Goal: Information Seeking & Learning: Understand process/instructions

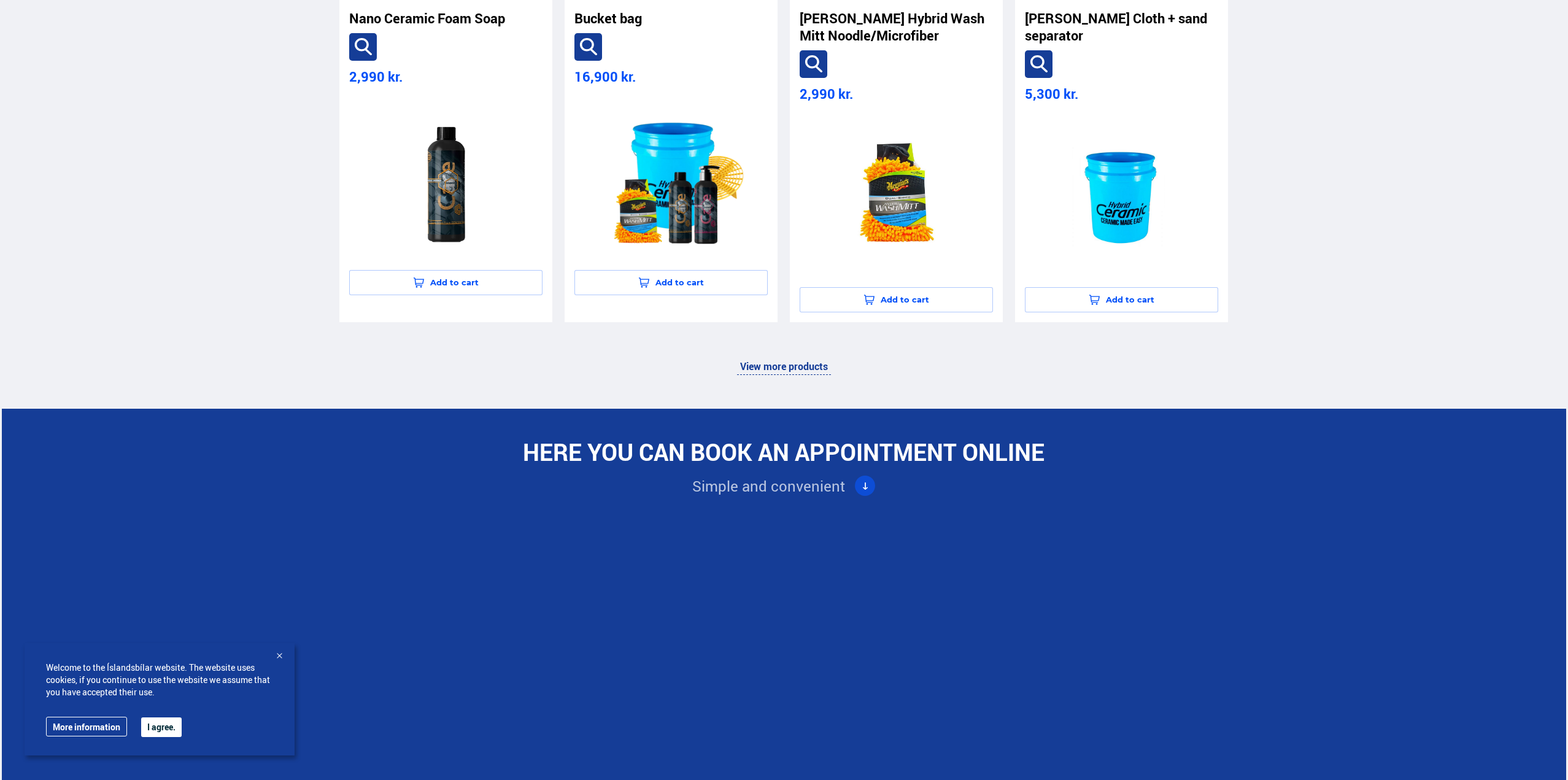
scroll to position [3175, 0]
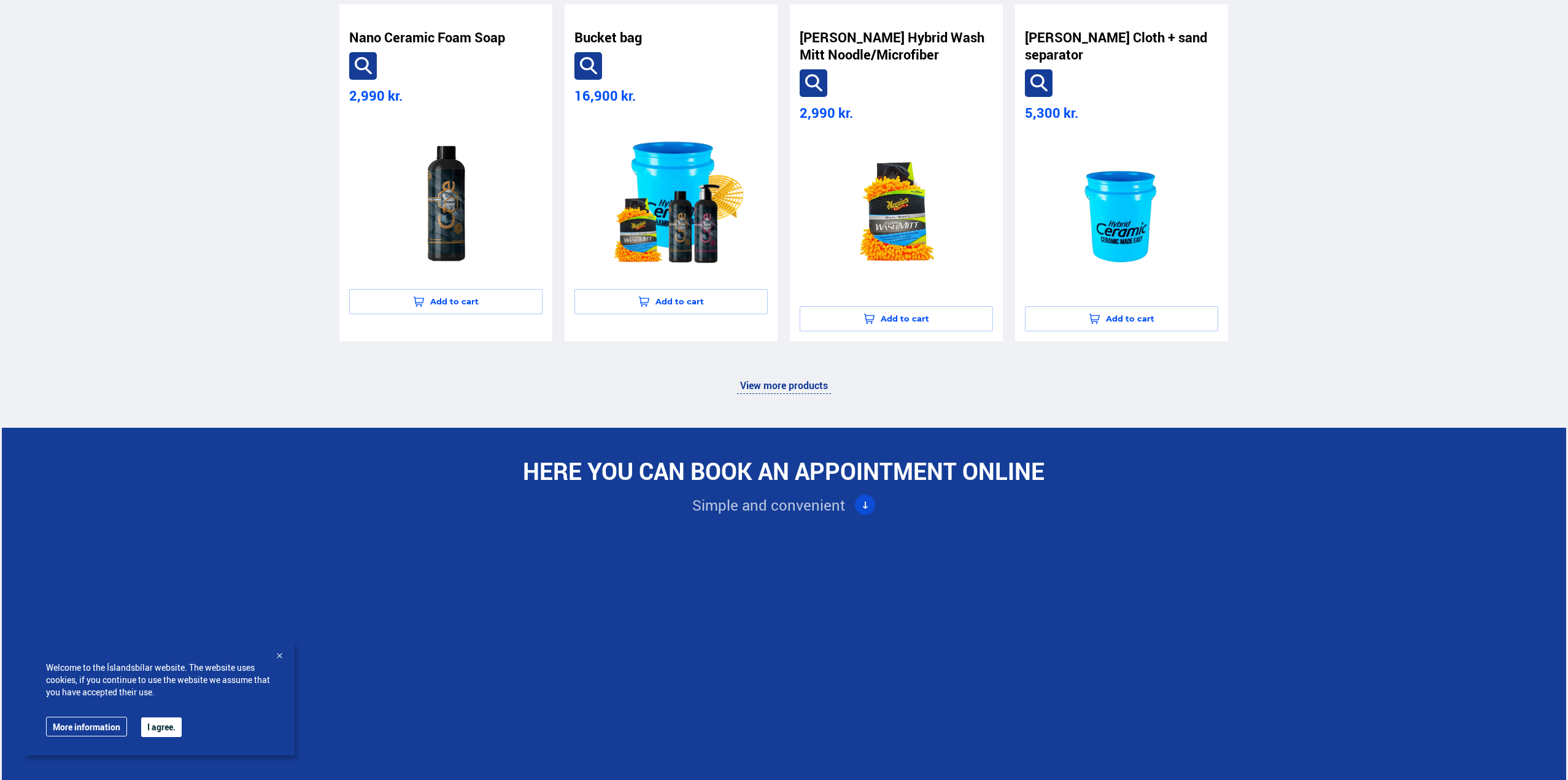
click at [793, 392] on font "View more products" at bounding box center [784, 385] width 88 height 13
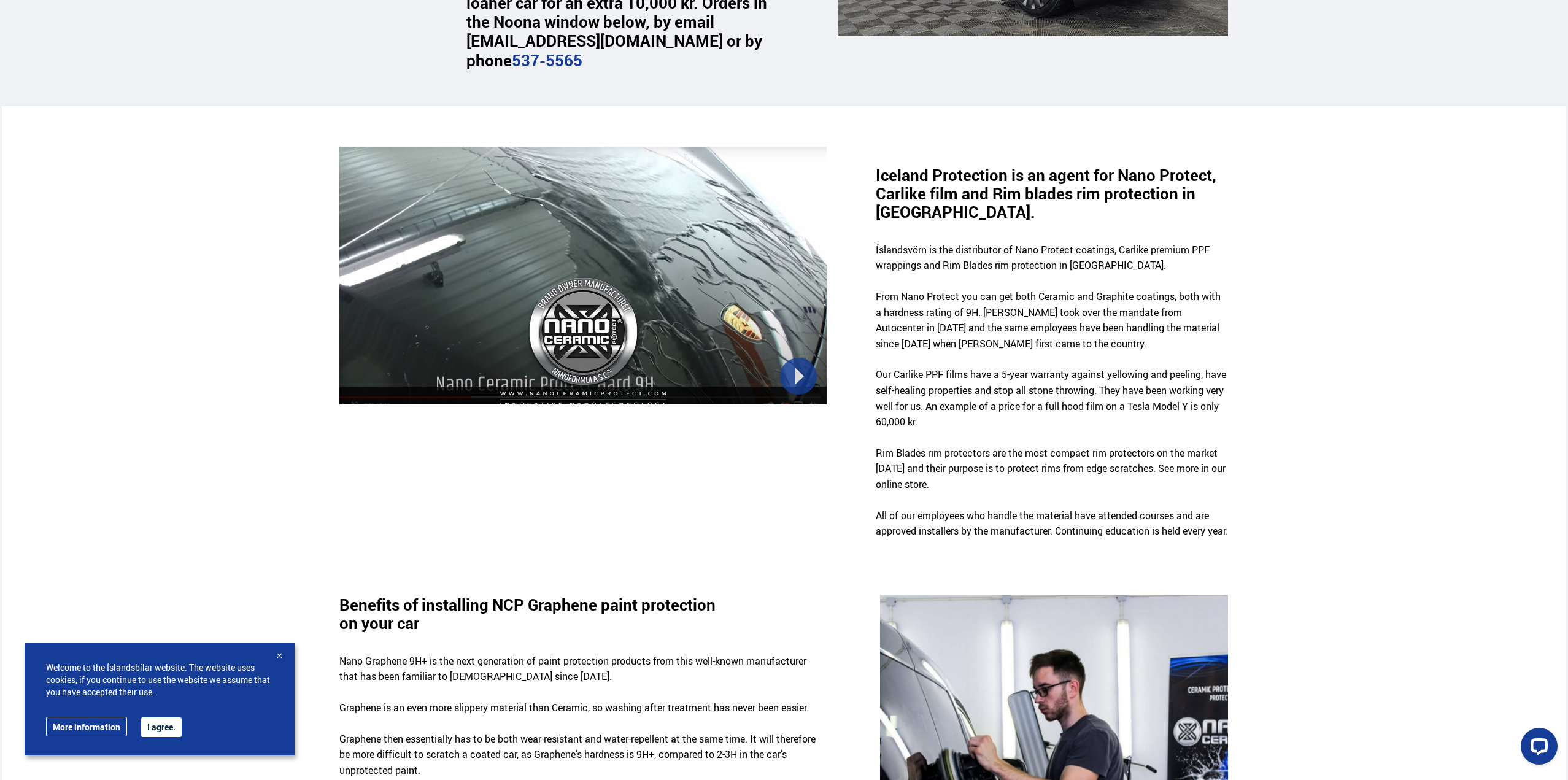
scroll to position [643, 0]
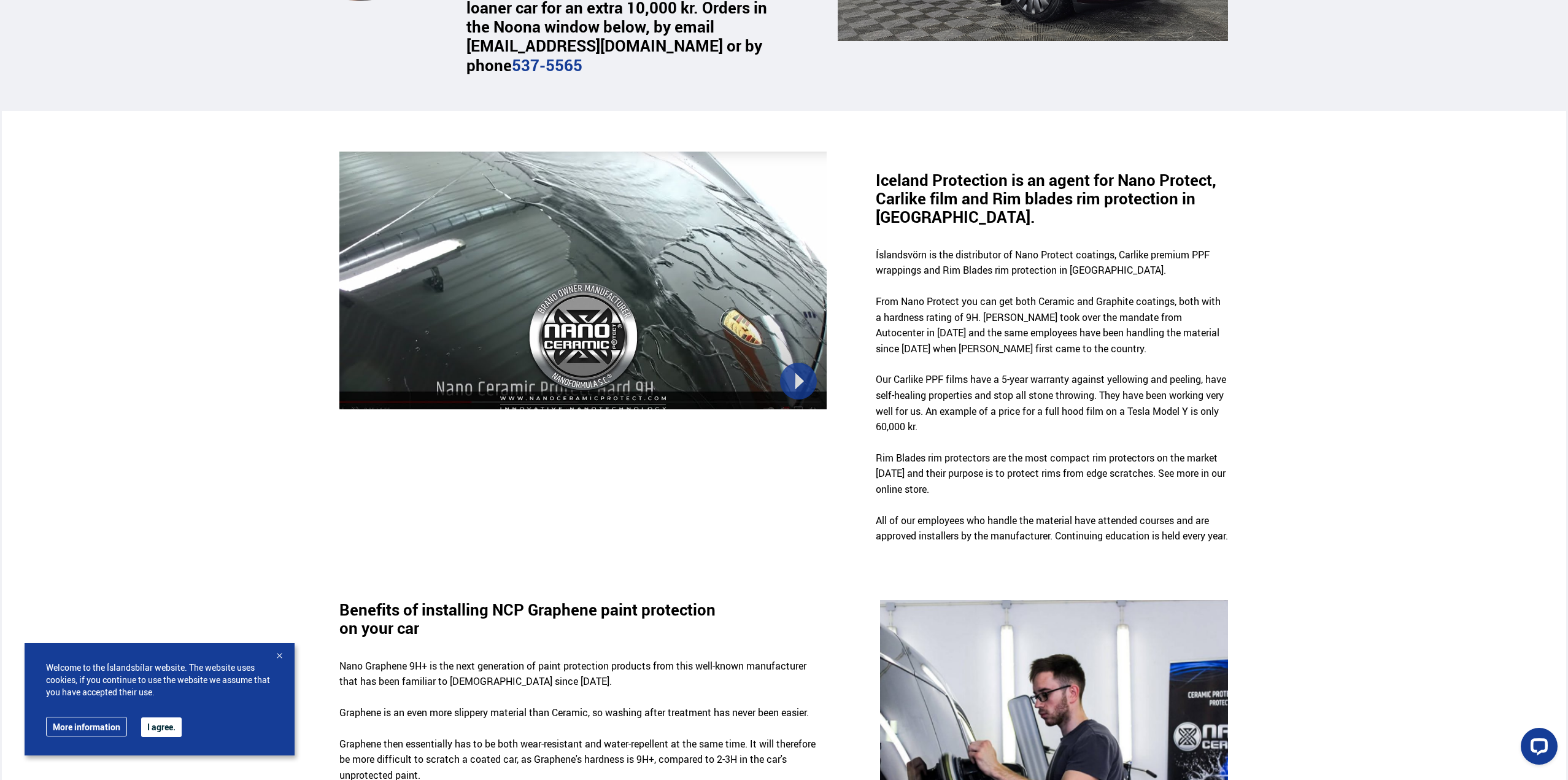
click at [801, 375] on div at bounding box center [582, 280] width 487 height 258
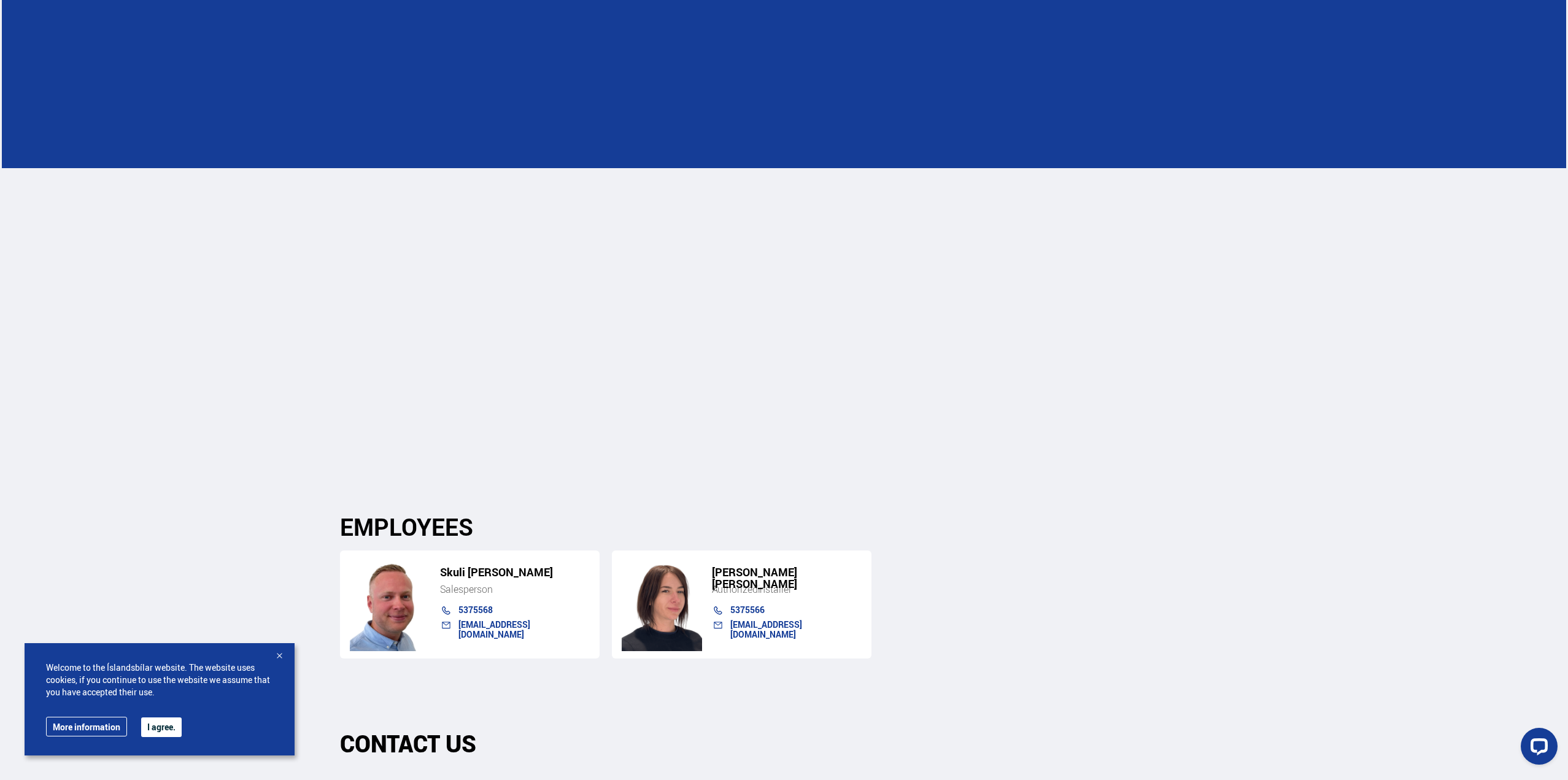
scroll to position [4111, 0]
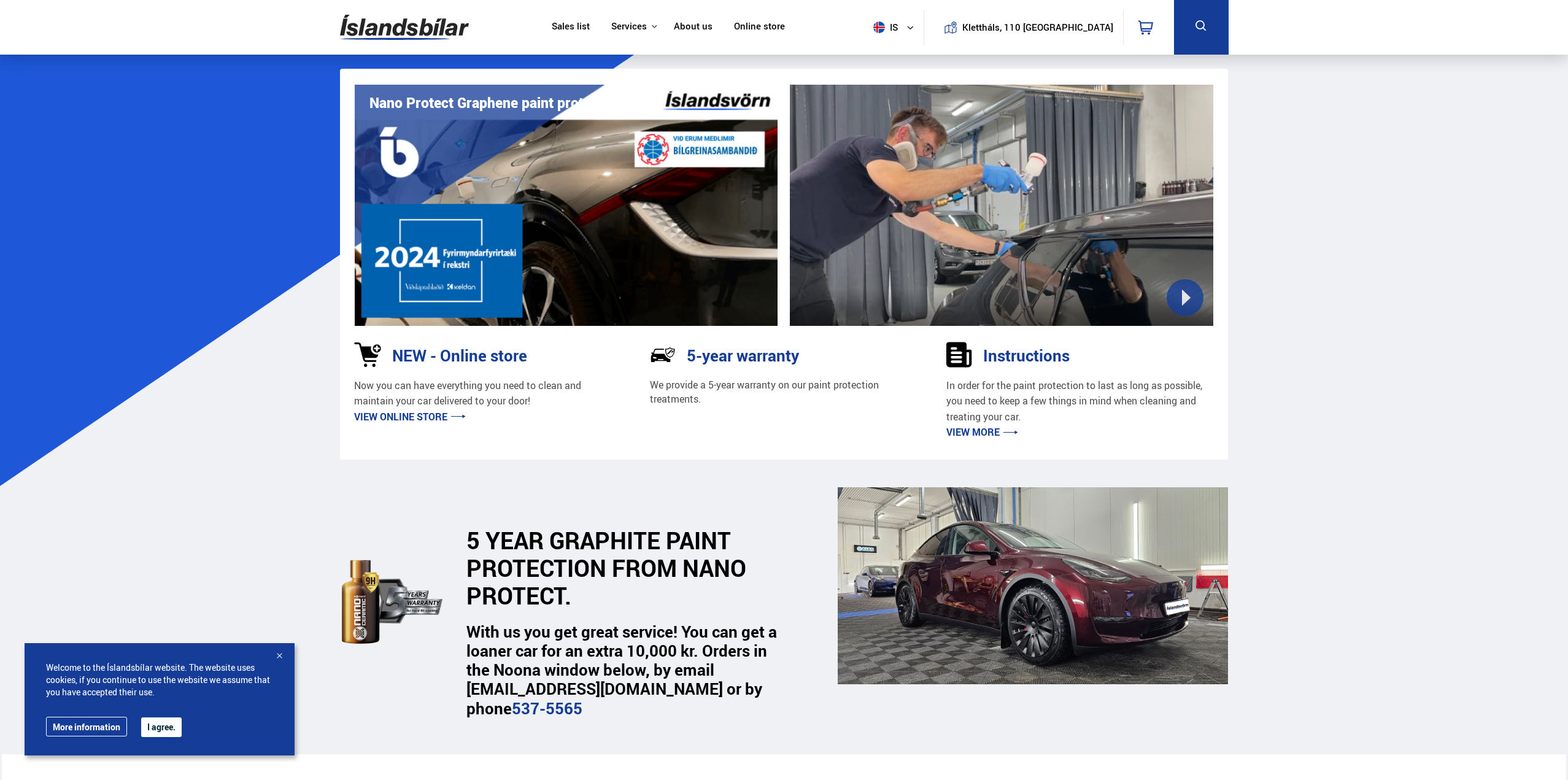
click at [996, 435] on font "View more" at bounding box center [973, 431] width 53 height 13
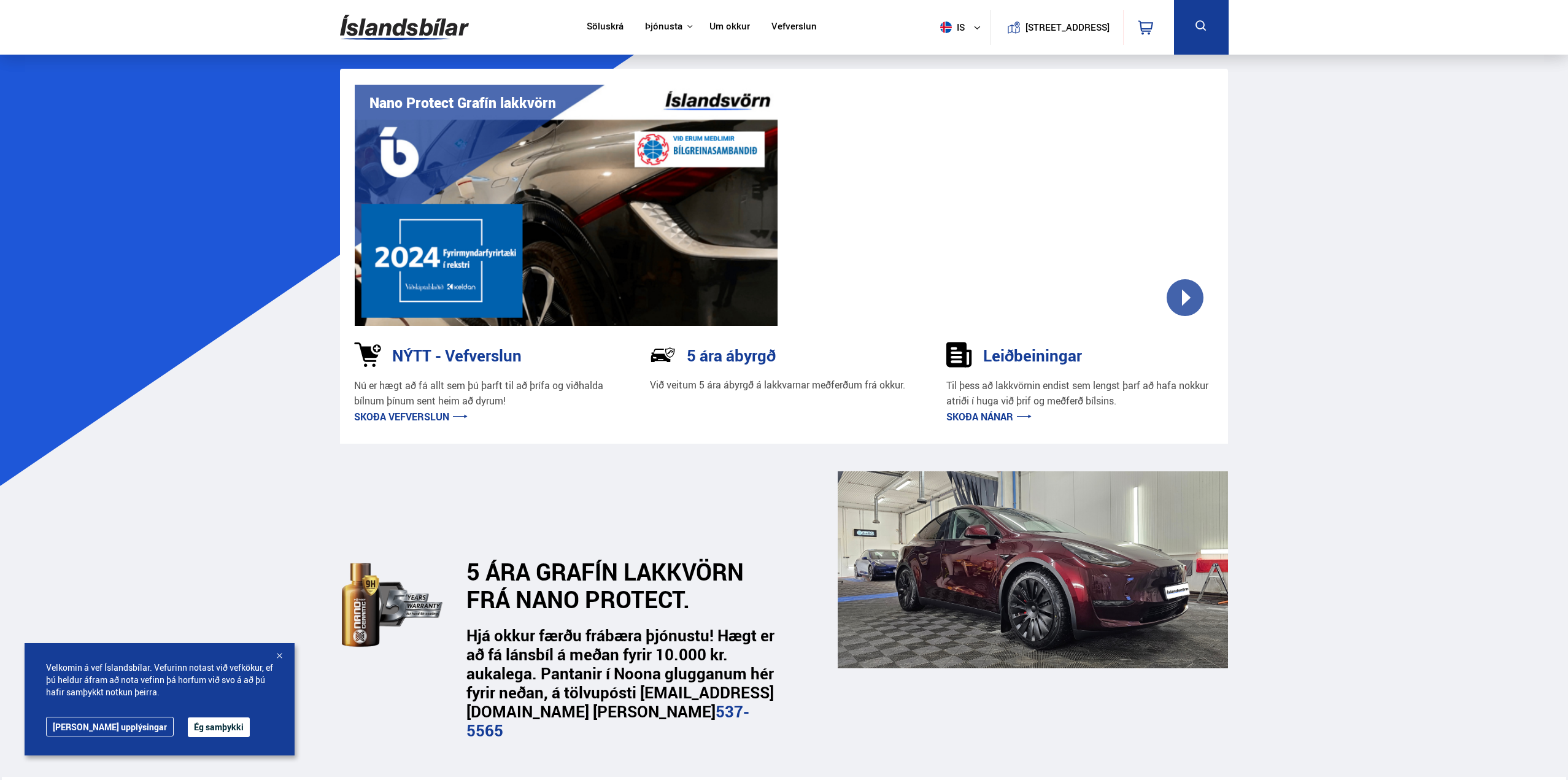
drag, startPoint x: 1147, startPoint y: 249, endPoint x: 1008, endPoint y: 215, distance: 143.1
click at [1008, 215] on div at bounding box center [1002, 205] width 424 height 241
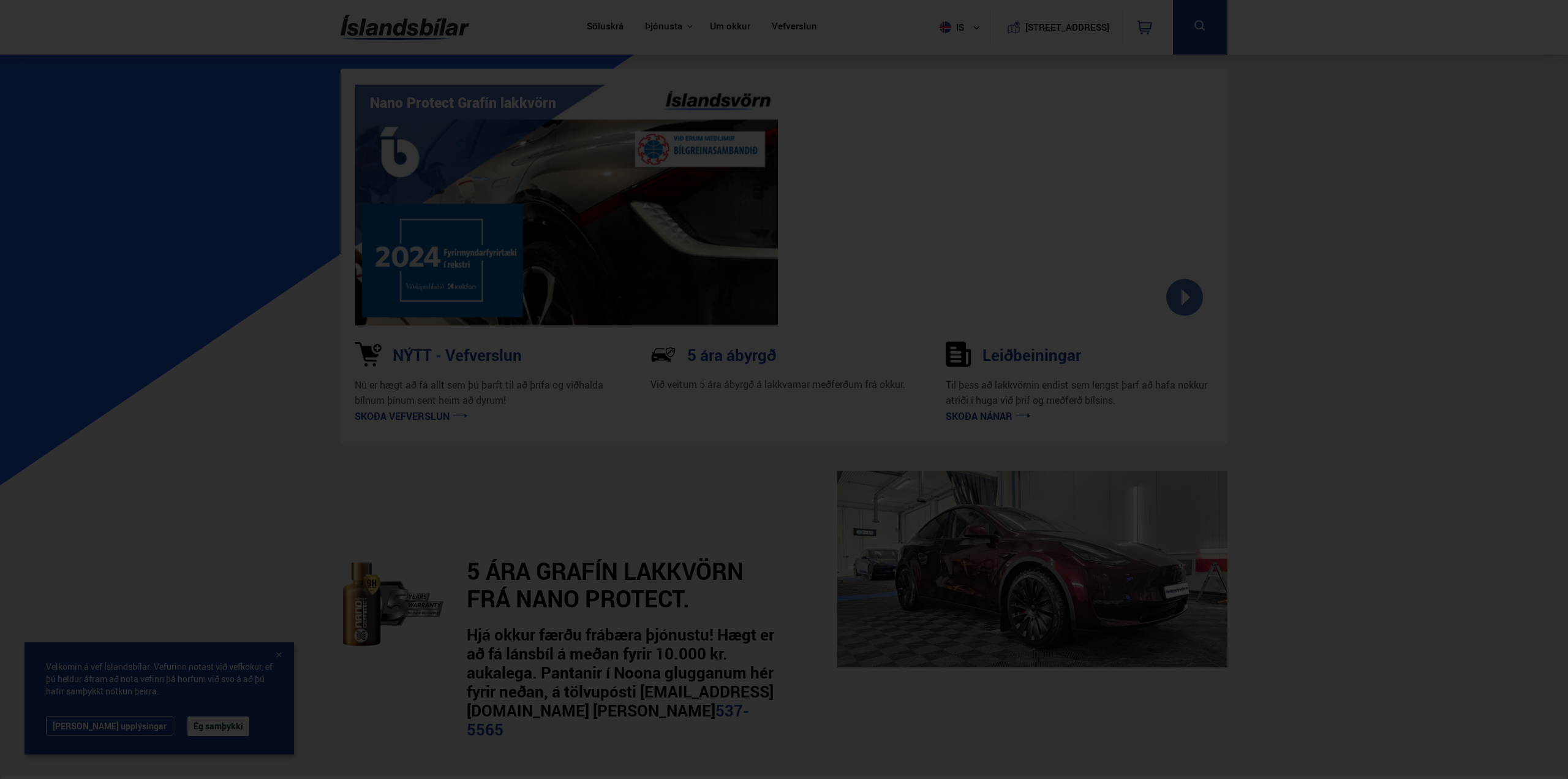
click at [1274, 473] on div at bounding box center [784, 390] width 1568 height 779
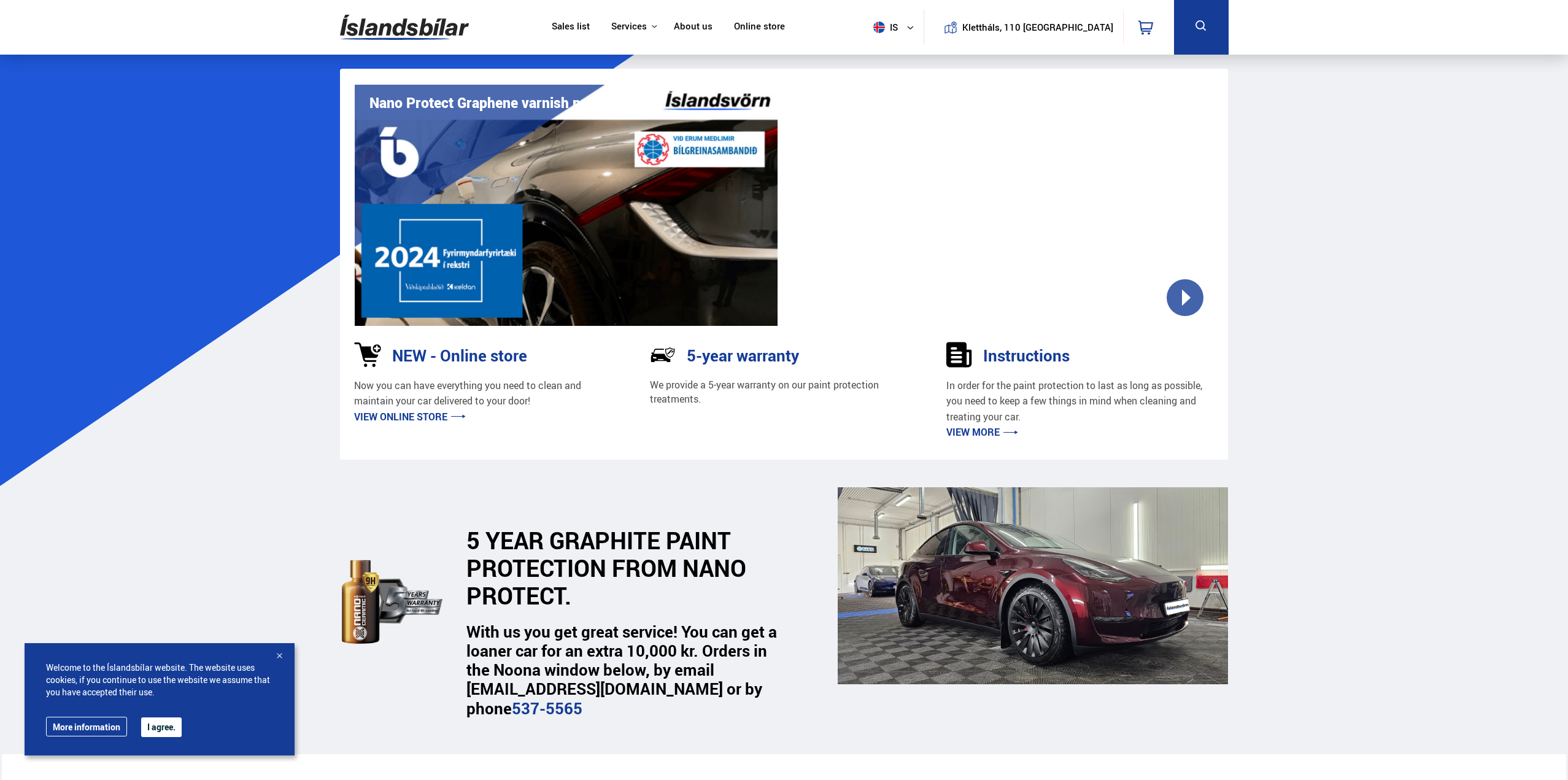
click at [0, 0] on font "Icelandic Defense" at bounding box center [0, 0] width 0 height 0
click at [0, 0] on font "Instructions" at bounding box center [0, 0] width 0 height 0
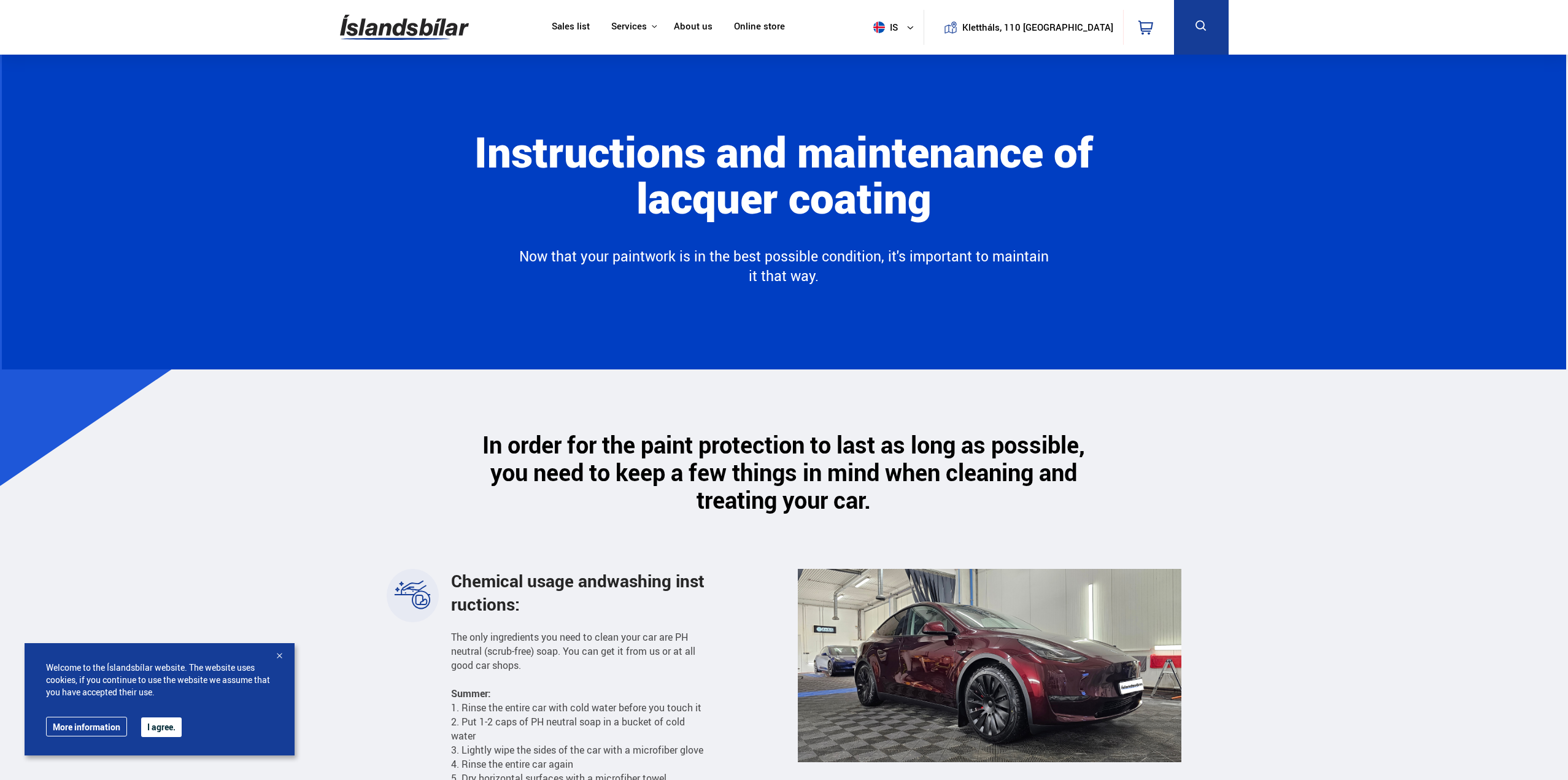
click at [0, 0] on font "Icelandic Defense" at bounding box center [0, 0] width 0 height 0
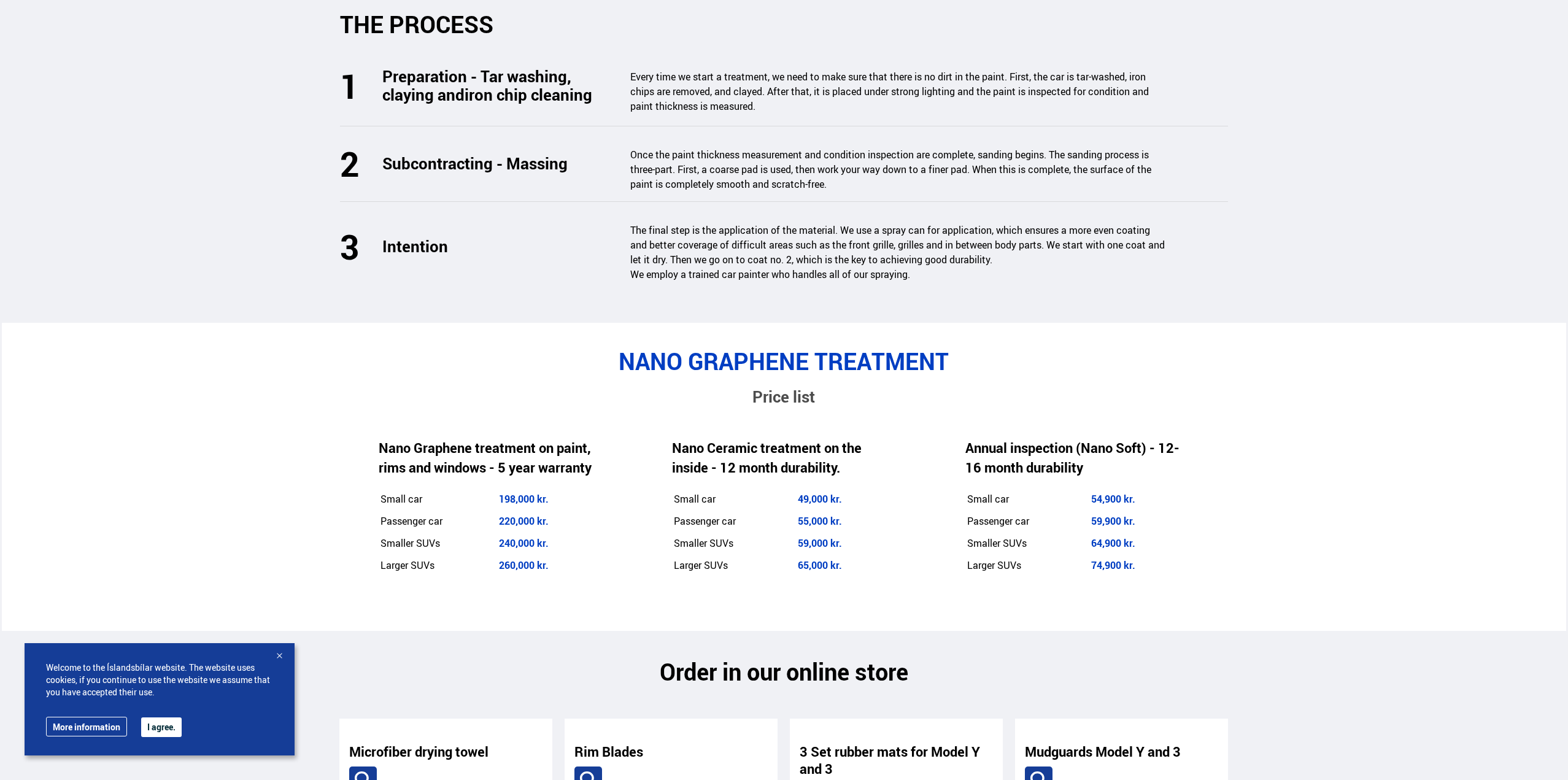
scroll to position [1841, 0]
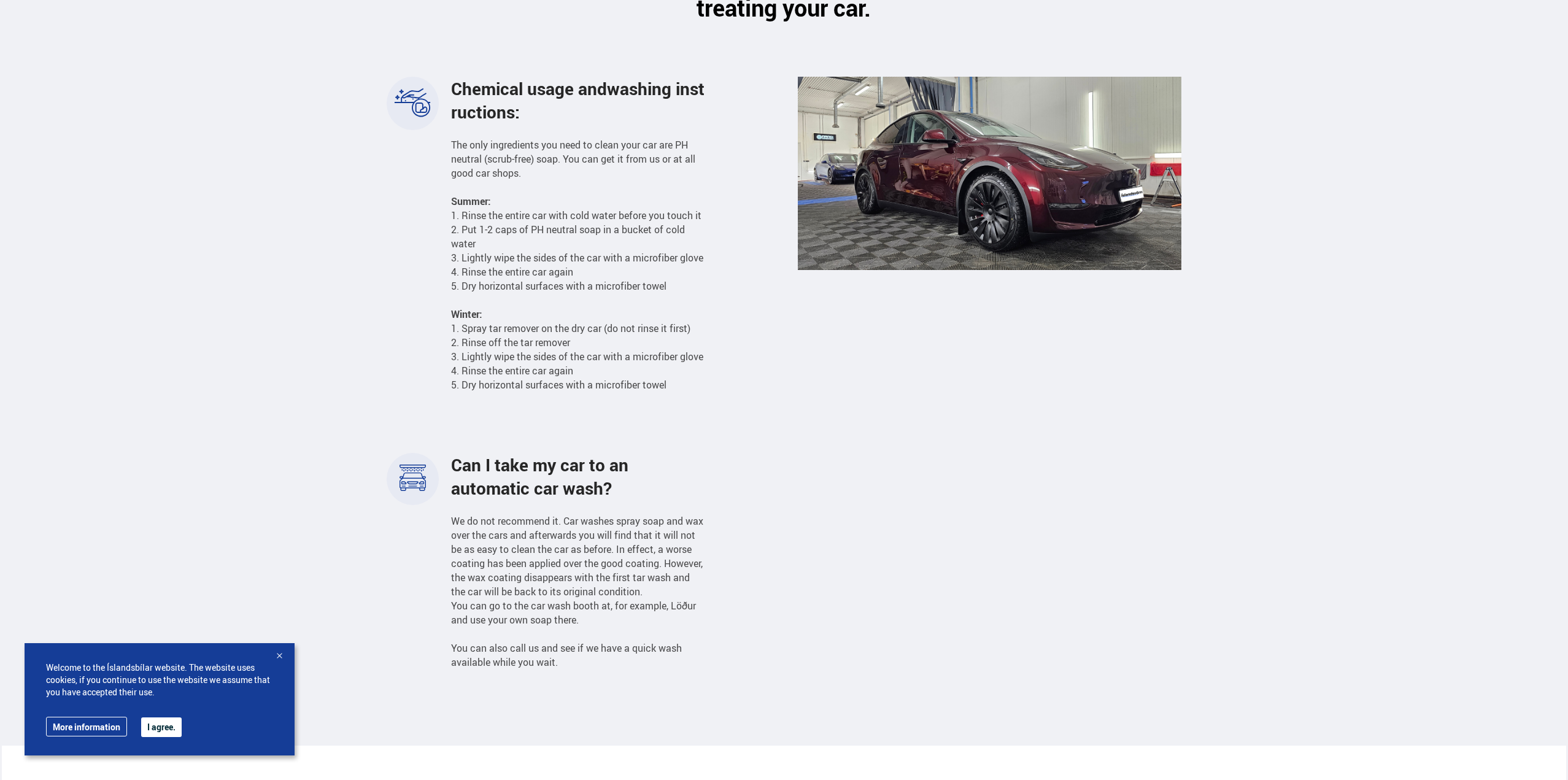
scroll to position [491, 0]
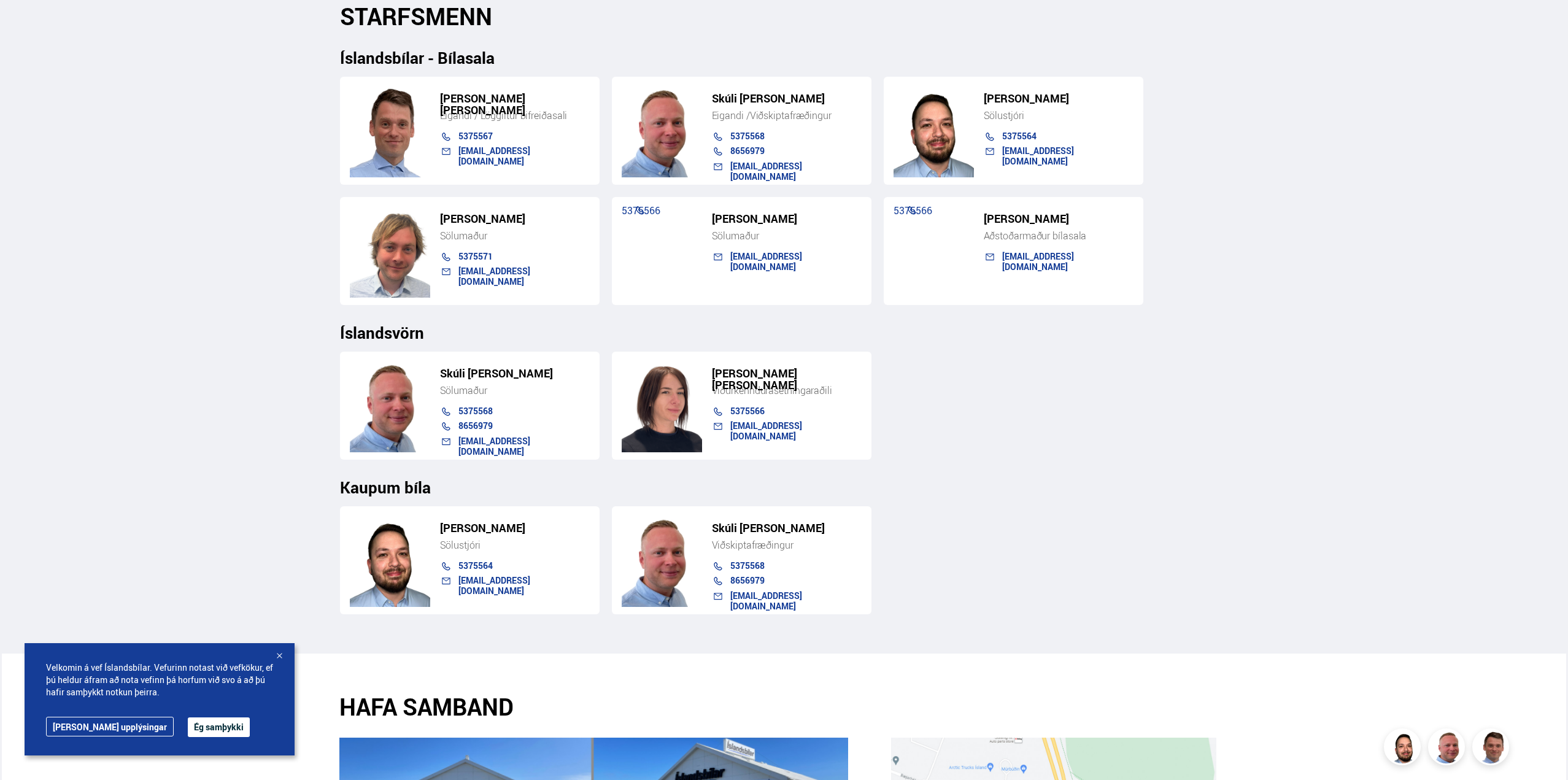
scroll to position [1289, 0]
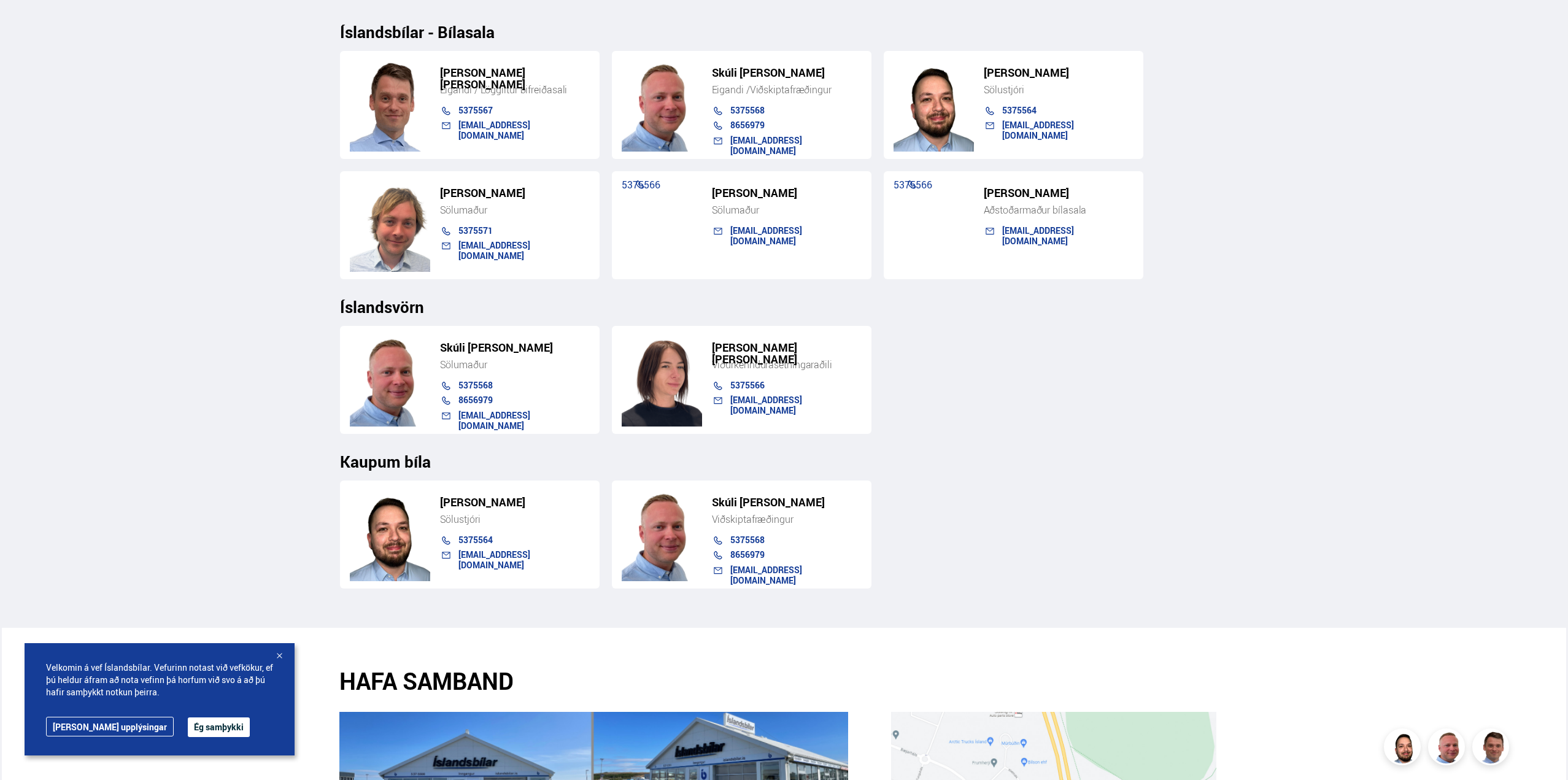
click at [266, 29] on div "Söluskrá Þjónusta Íslandsbílar [DOMAIN_NAME] Íslandsvörn Leiðbeiningar Um okkur…" at bounding box center [784, 112] width 1568 height 2801
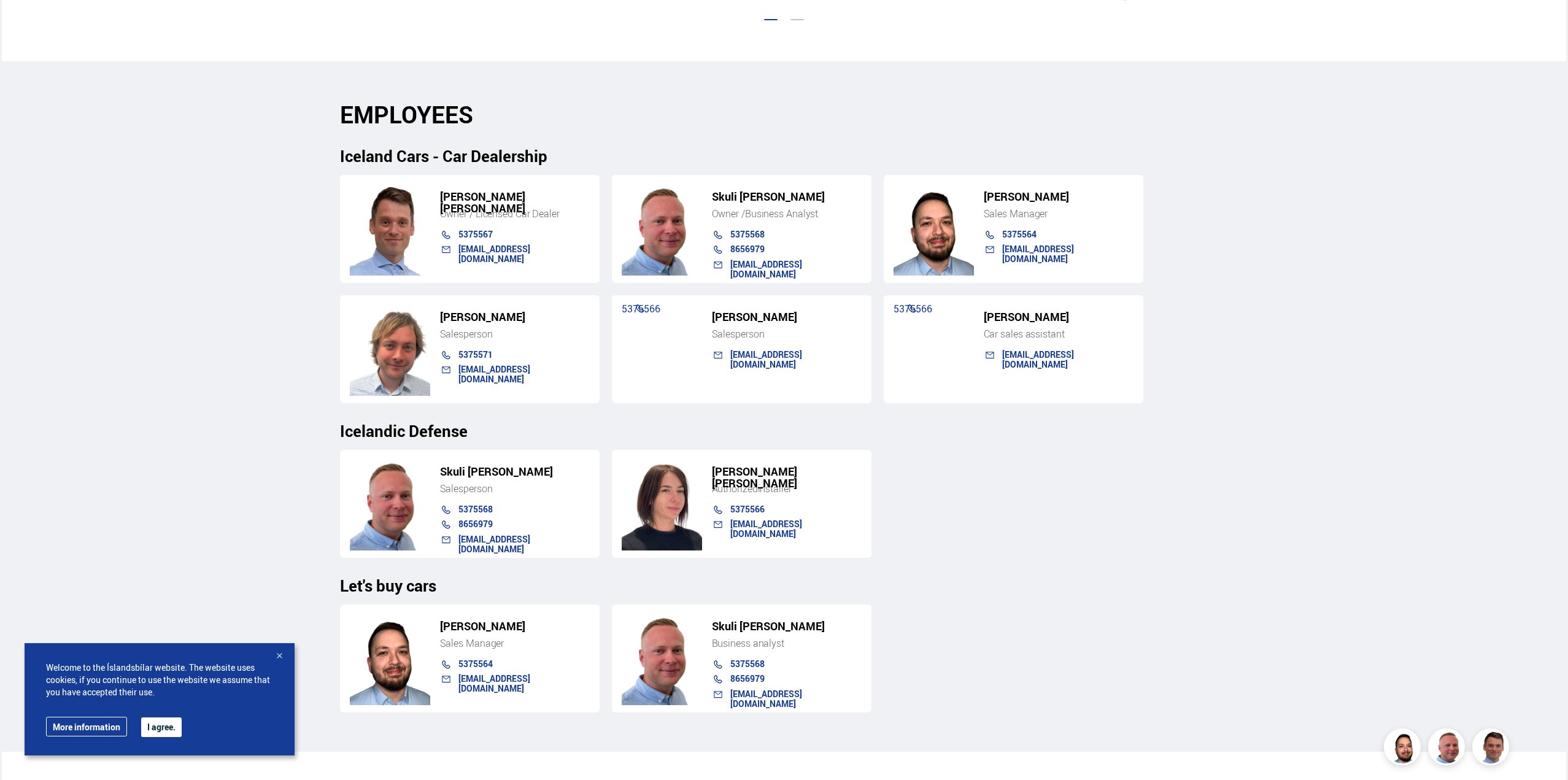
scroll to position [1159, 0]
